Goal: Task Accomplishment & Management: Manage account settings

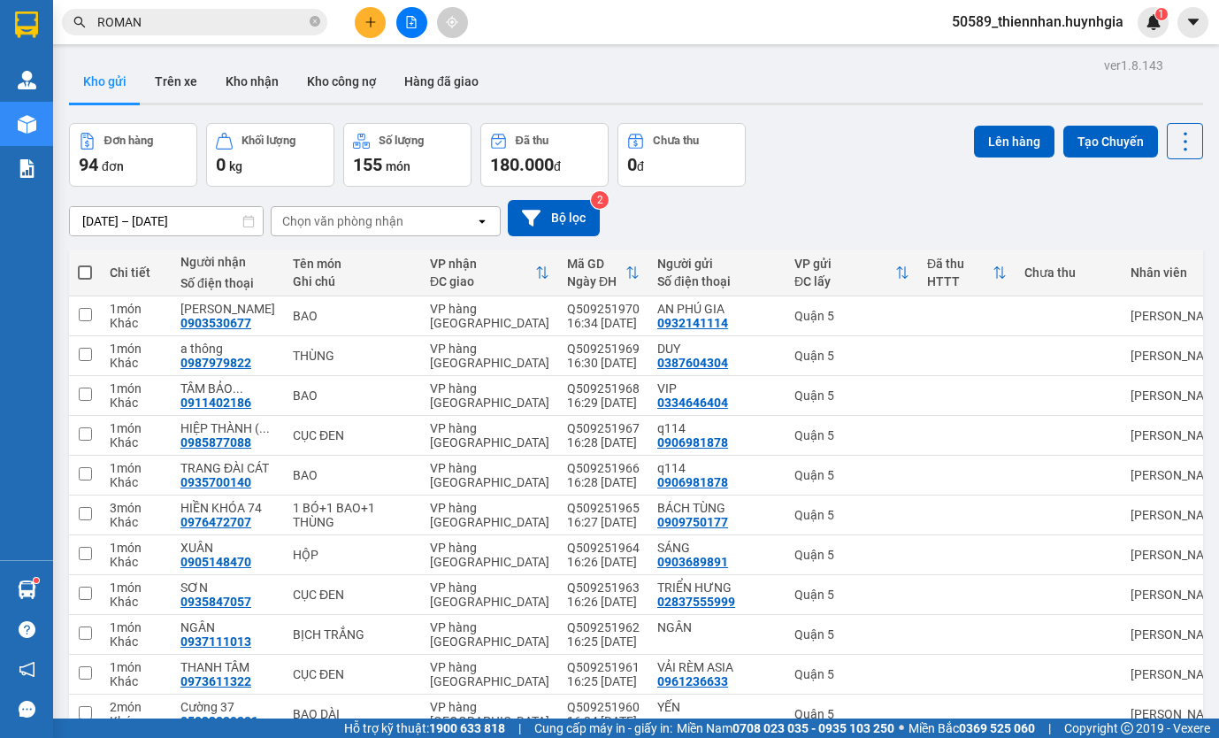
drag, startPoint x: 199, startPoint y: 86, endPoint x: 109, endPoint y: 84, distance: 90.3
click at [200, 86] on button "Trên xe" at bounding box center [176, 81] width 71 height 42
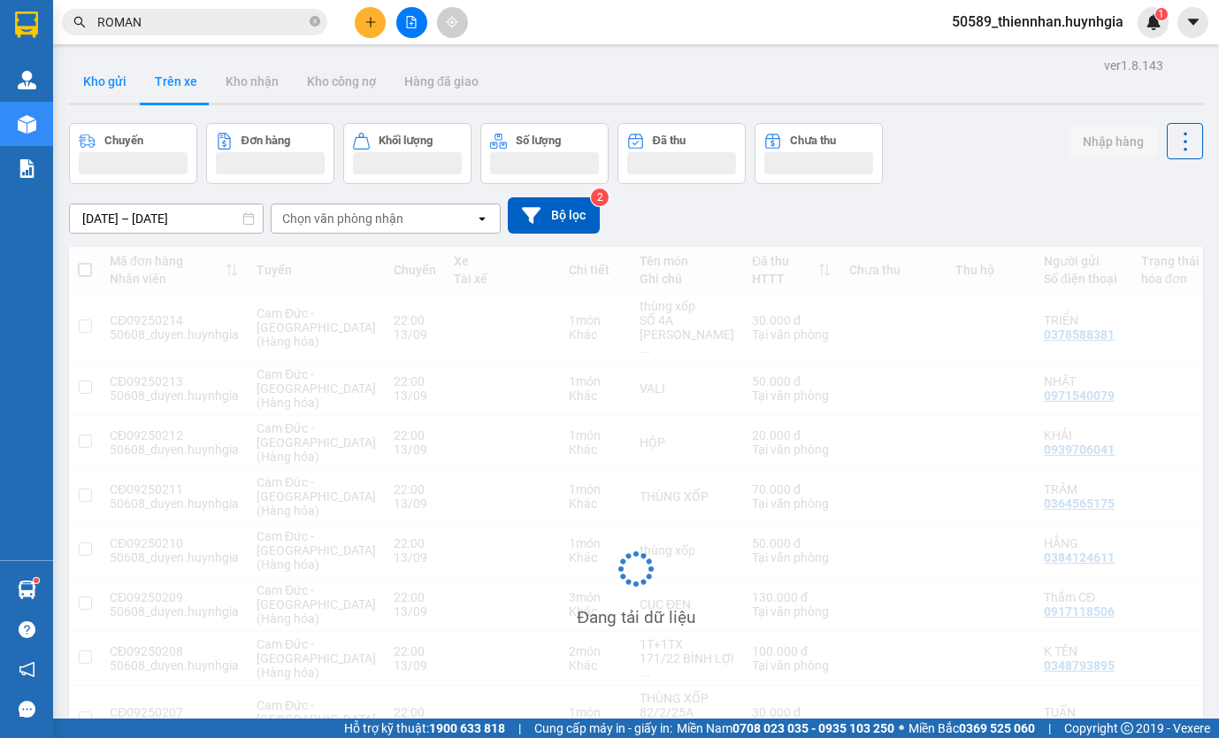
click at [121, 84] on button "Kho gửi" at bounding box center [105, 81] width 72 height 42
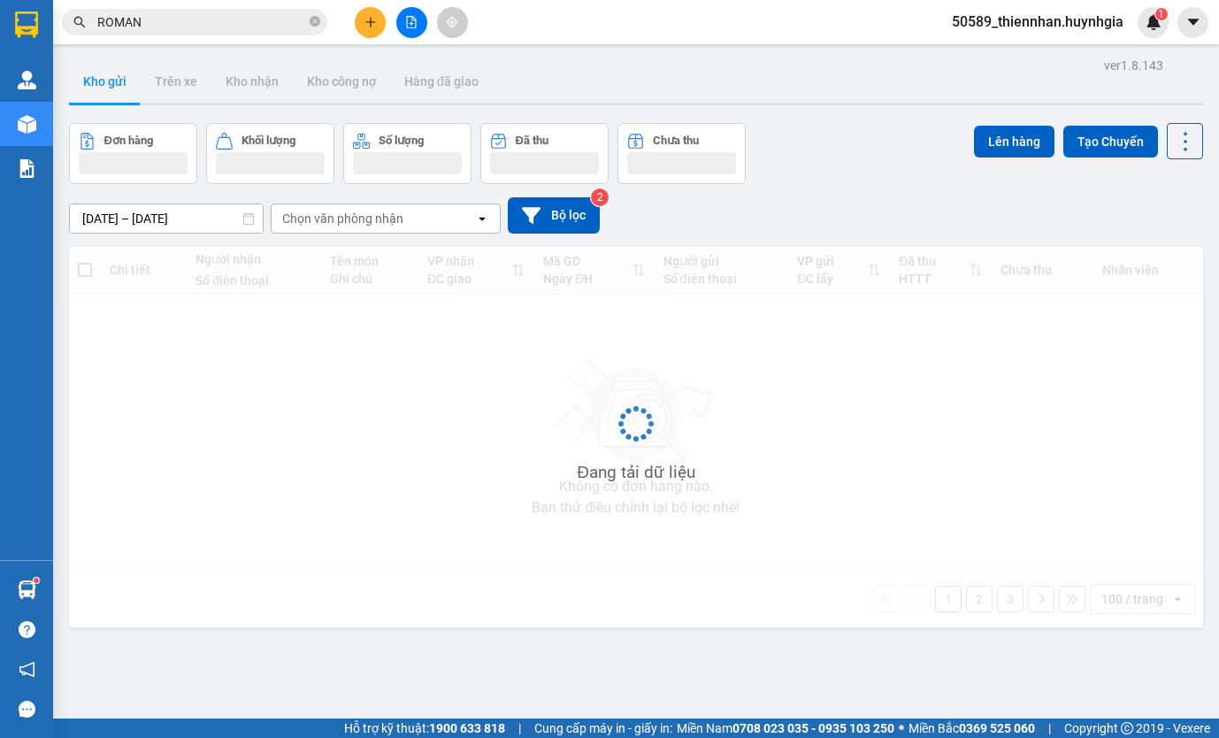
click at [121, 84] on button "Kho gửi" at bounding box center [105, 81] width 72 height 42
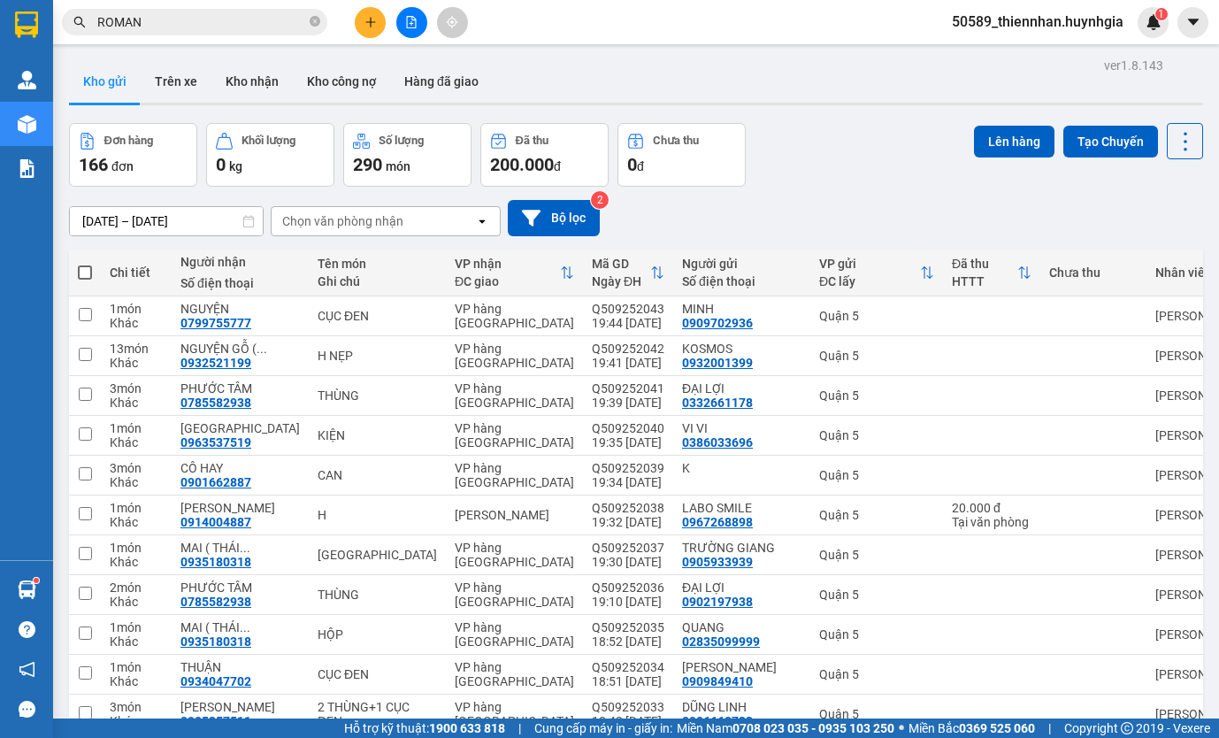
click at [1050, 19] on span "50589_thiennhan.huynhgia" at bounding box center [1038, 22] width 200 height 22
click at [1046, 59] on span "Đăng xuất" at bounding box center [1046, 54] width 163 height 19
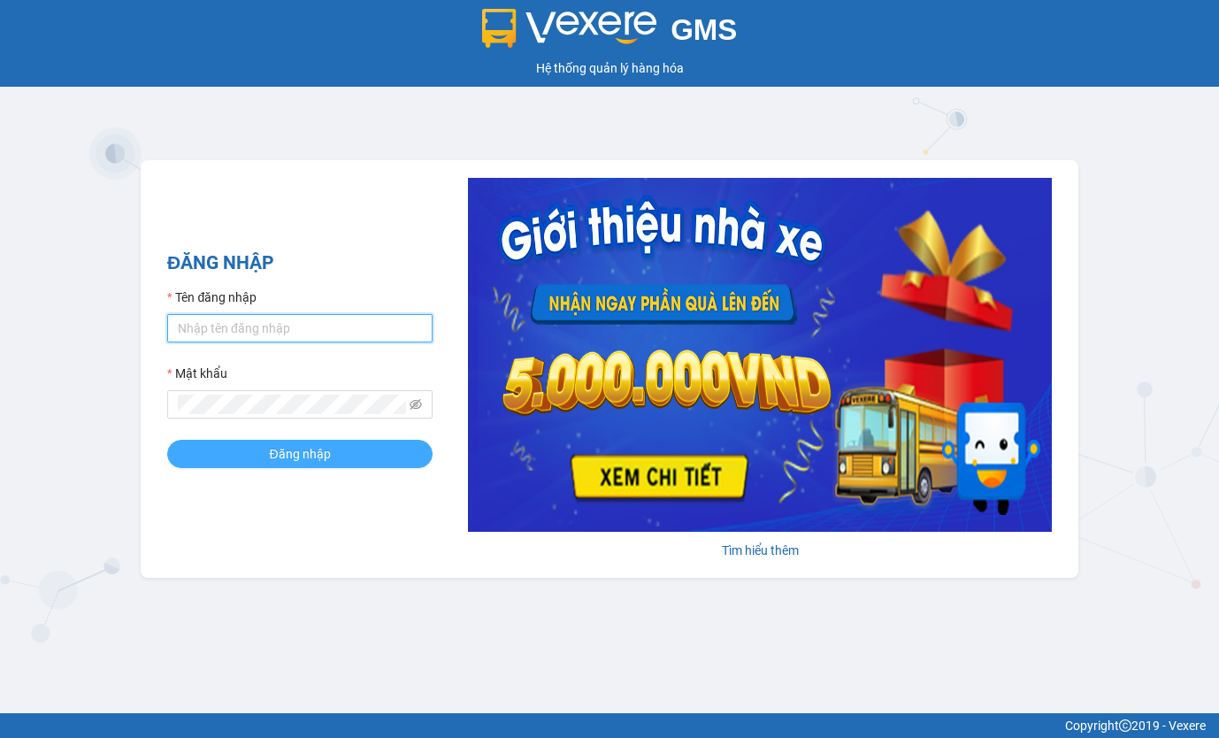
type input "thiennhan.huynhgia"
click at [332, 457] on button "Đăng nhập" at bounding box center [299, 454] width 265 height 28
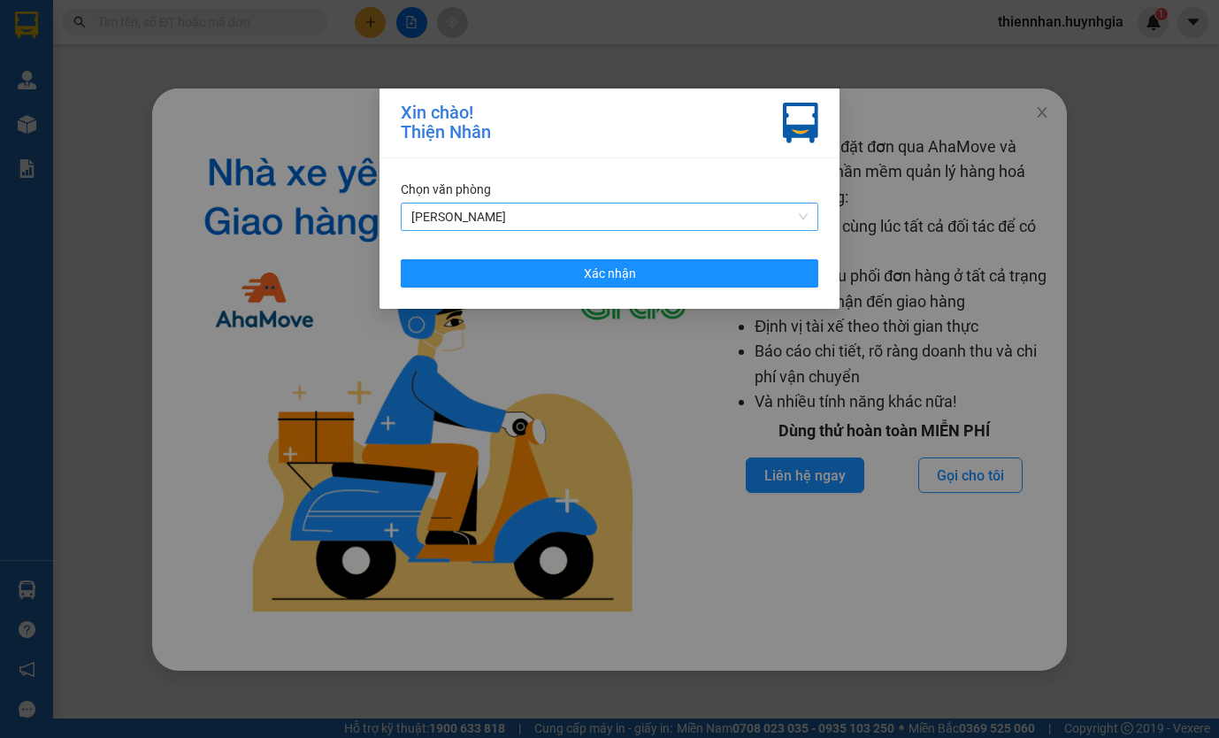
click at [534, 217] on span "[PERSON_NAME]" at bounding box center [609, 217] width 396 height 27
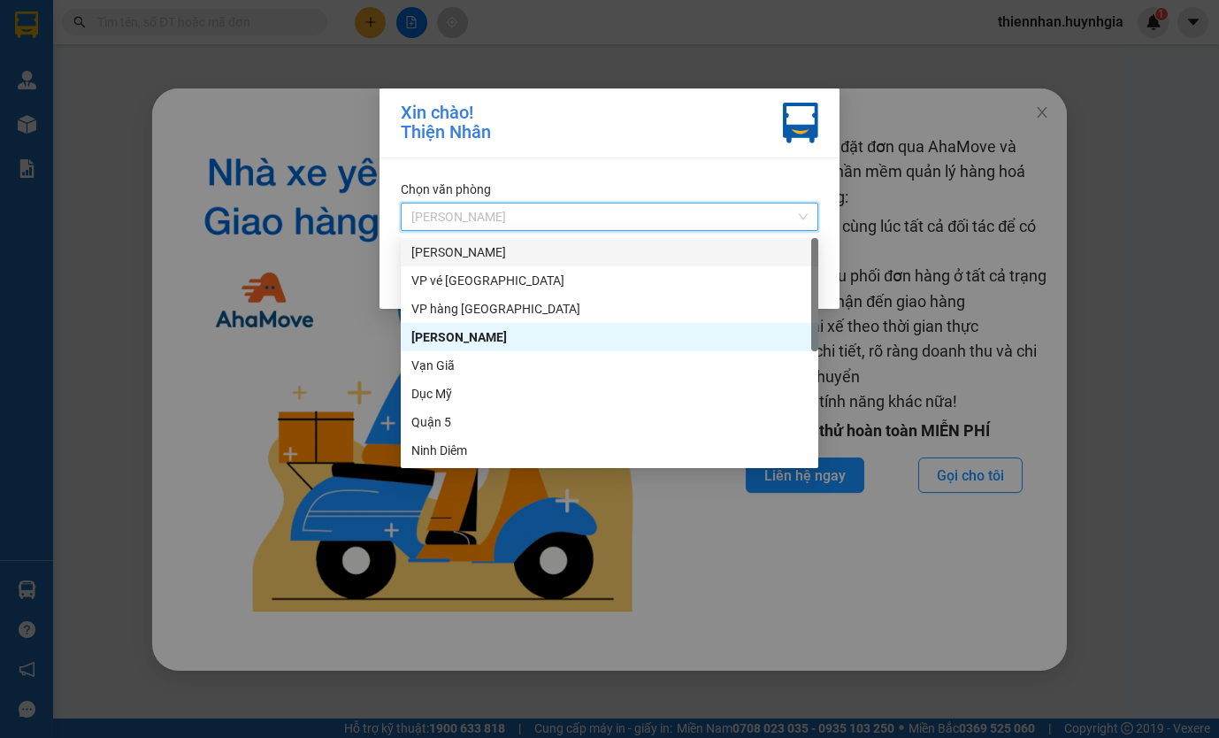
click at [496, 258] on div "[PERSON_NAME]" at bounding box center [609, 251] width 396 height 19
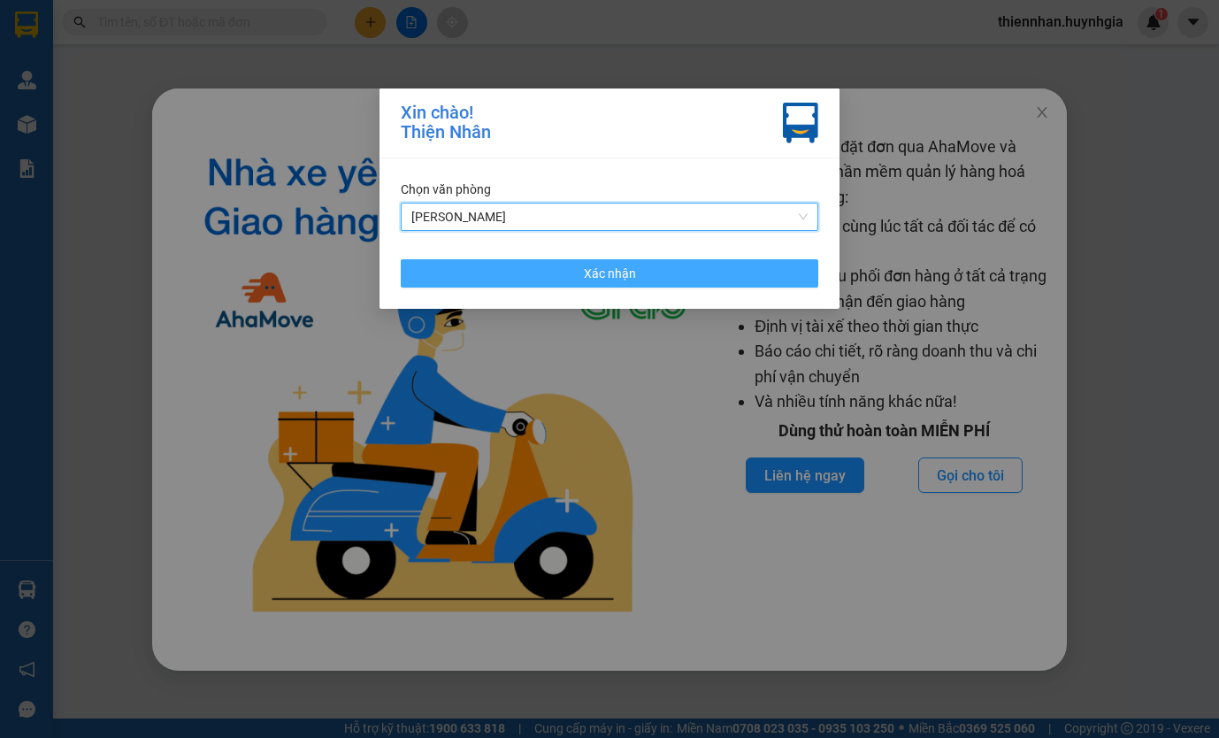
click at [534, 260] on button "Xác nhận" at bounding box center [610, 273] width 418 height 28
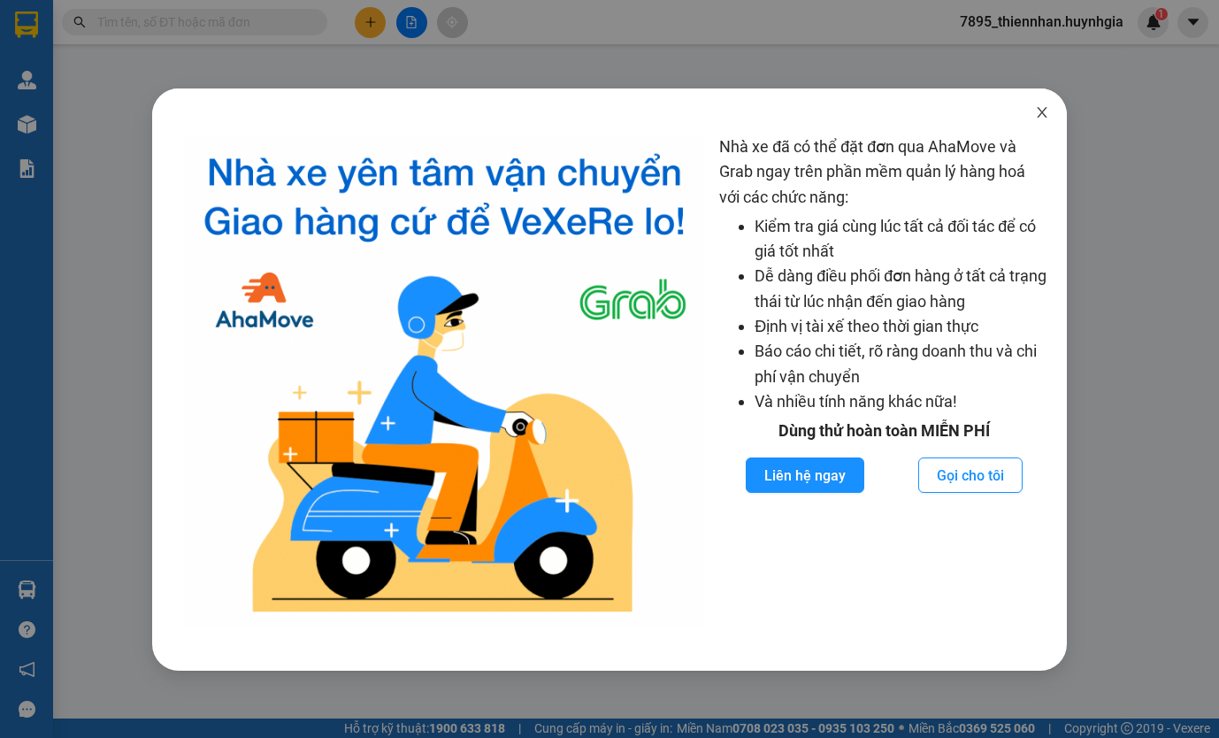
click at [1047, 108] on icon "close" at bounding box center [1042, 112] width 14 height 14
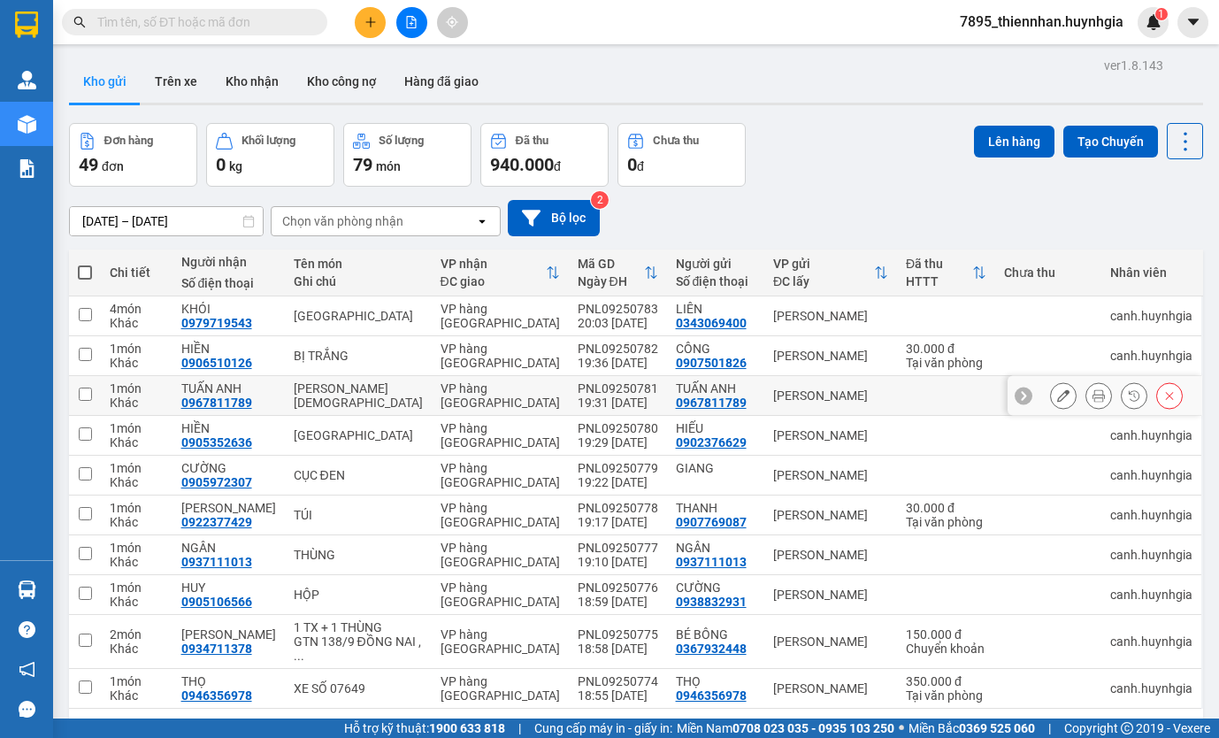
scroll to position [81, 0]
